Goal: Find specific page/section: Find specific page/section

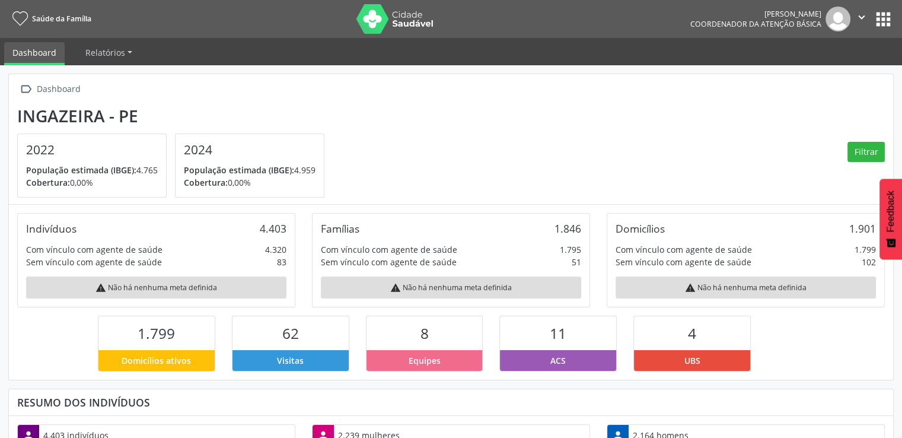
scroll to position [195, 295]
click at [878, 15] on button "apps" at bounding box center [883, 19] width 21 height 21
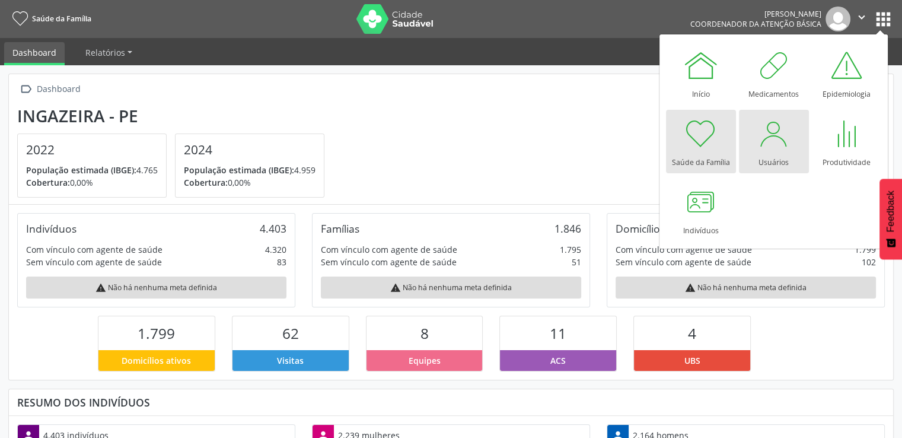
click at [766, 147] on div at bounding box center [774, 134] width 36 height 36
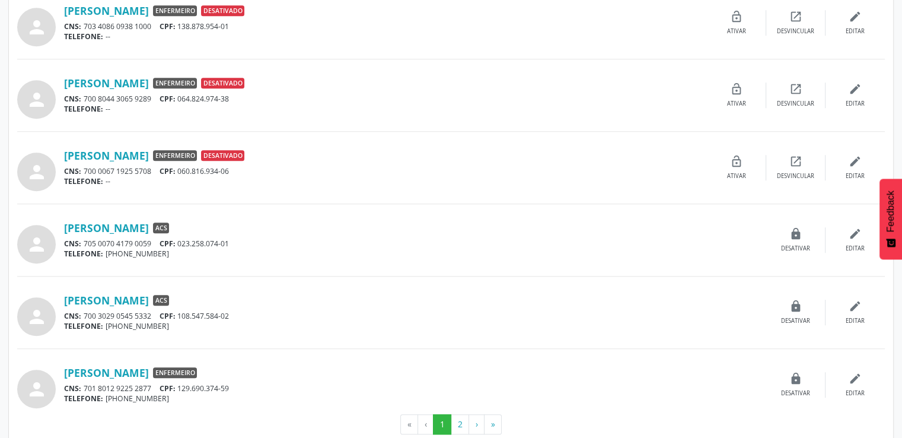
scroll to position [951, 0]
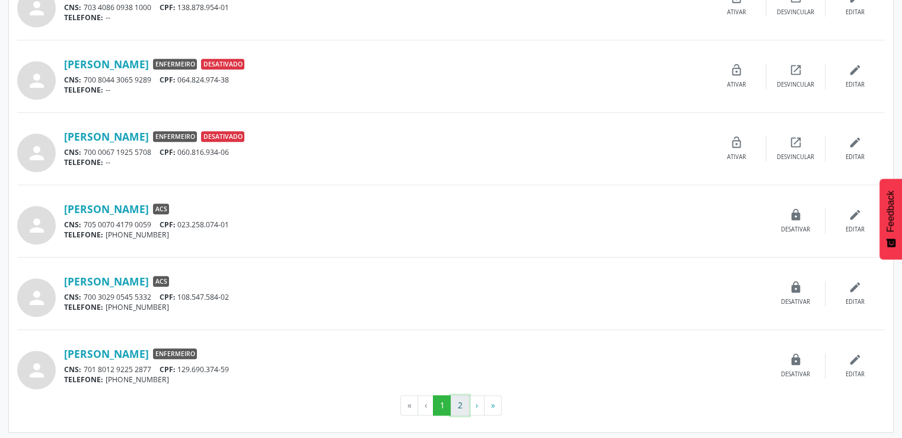
click at [461, 401] on button "2" at bounding box center [460, 405] width 18 height 20
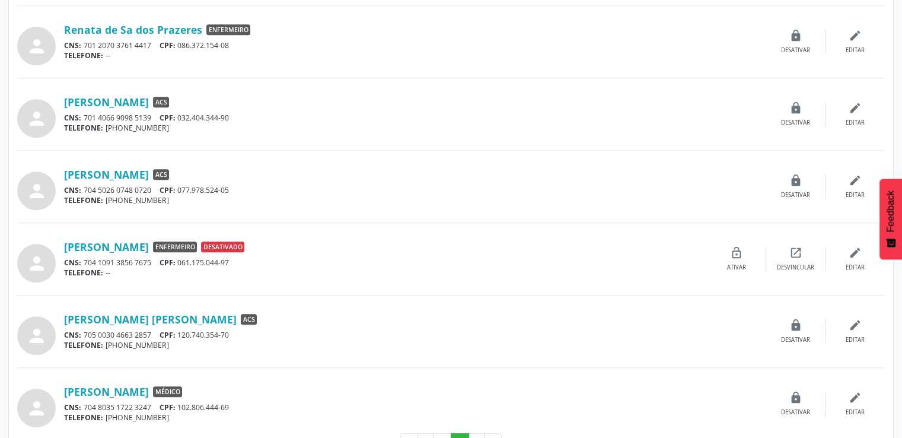
scroll to position [652, 0]
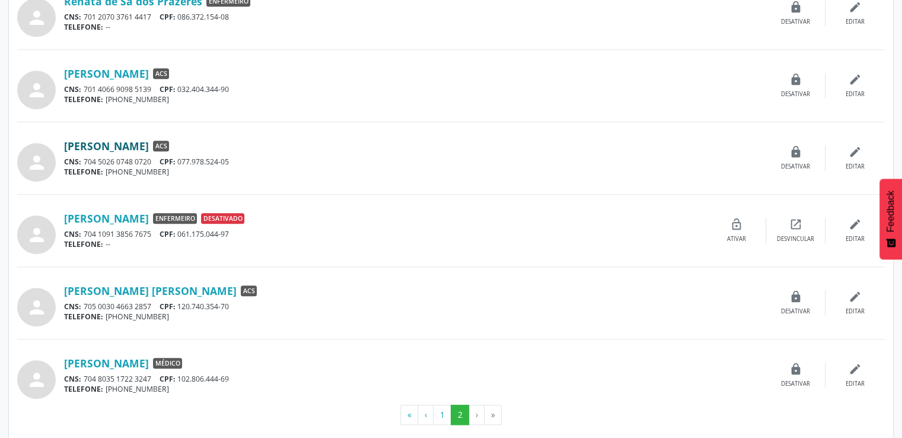
click at [149, 146] on link "[PERSON_NAME]" at bounding box center [106, 145] width 85 height 13
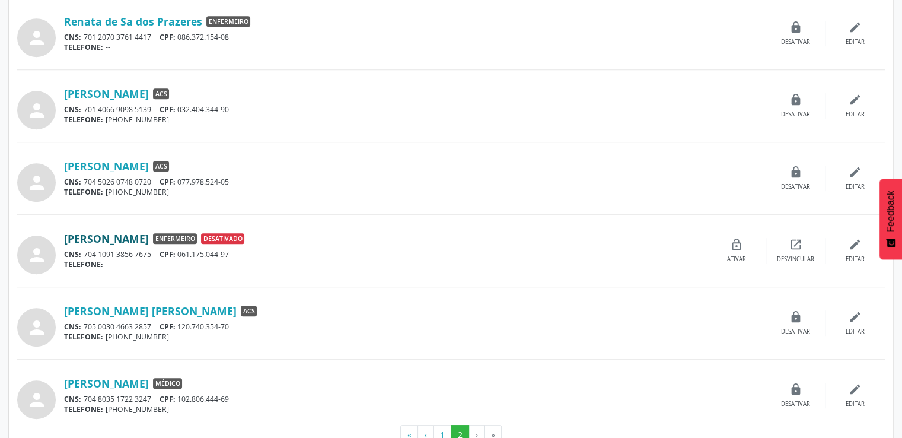
scroll to position [603, 0]
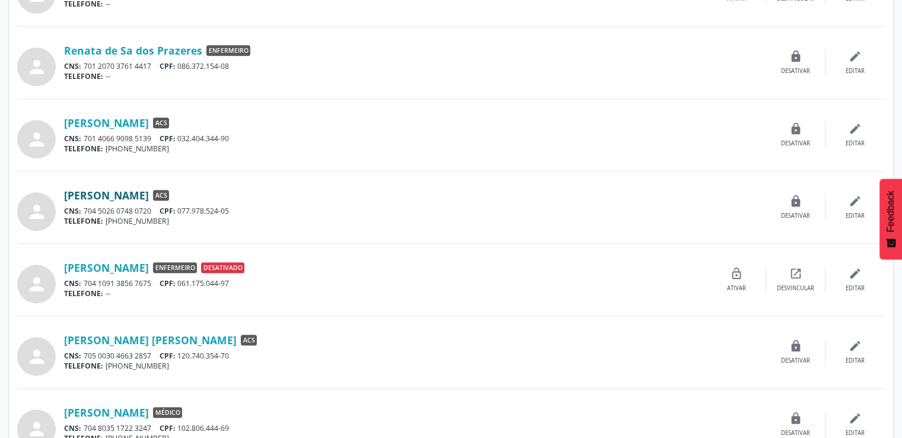
click at [149, 194] on link "[PERSON_NAME]" at bounding box center [106, 195] width 85 height 13
